Goal: Task Accomplishment & Management: Use online tool/utility

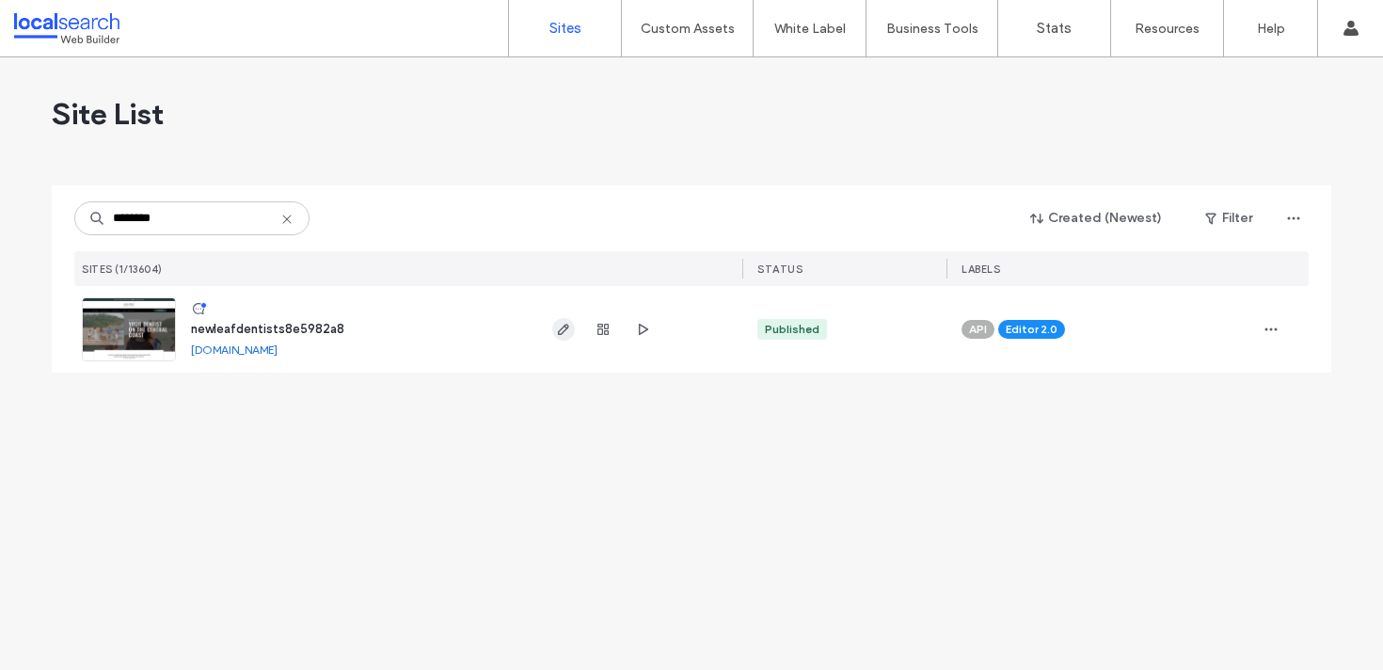
click at [562, 320] on span "button" at bounding box center [563, 329] width 23 height 23
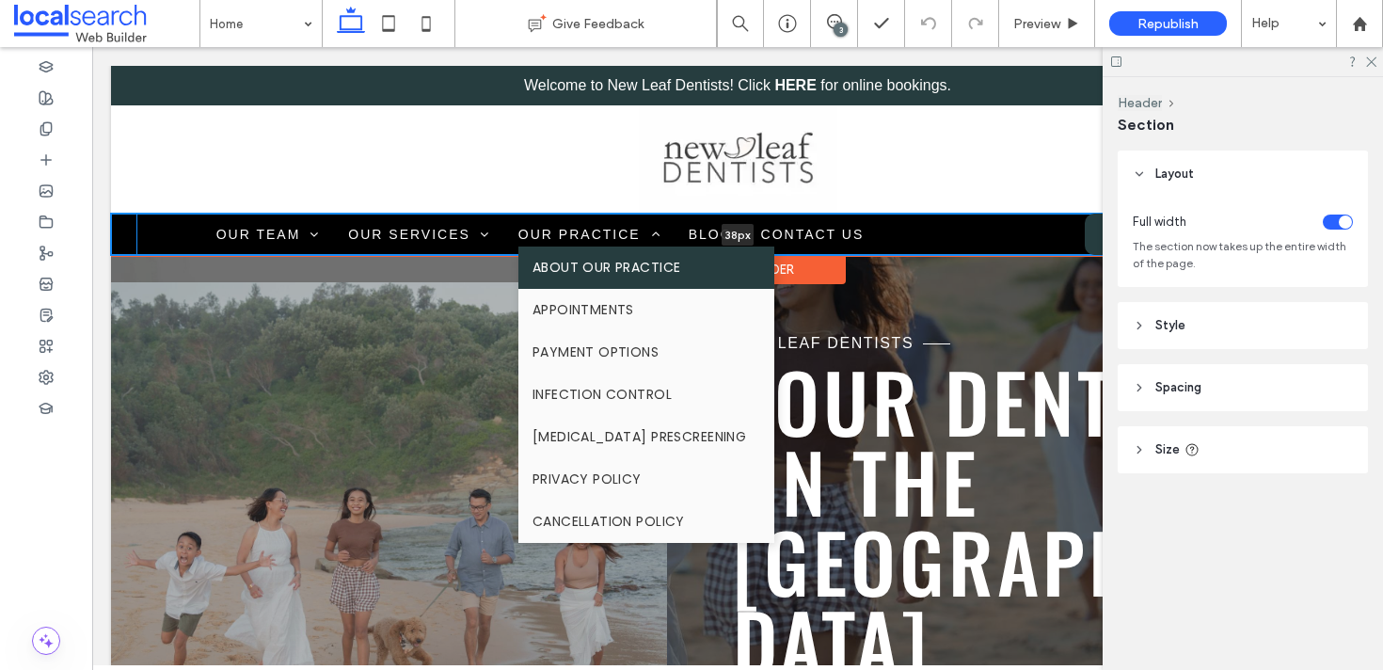
drag, startPoint x: 566, startPoint y: 265, endPoint x: 565, endPoint y: 245, distance: 20.7
click at [565, 245] on div "Home Our Team Our Team [PERSON_NAME] Dental Practitioners Our Services General …" at bounding box center [737, 233] width 1253 height 41
type input "**"
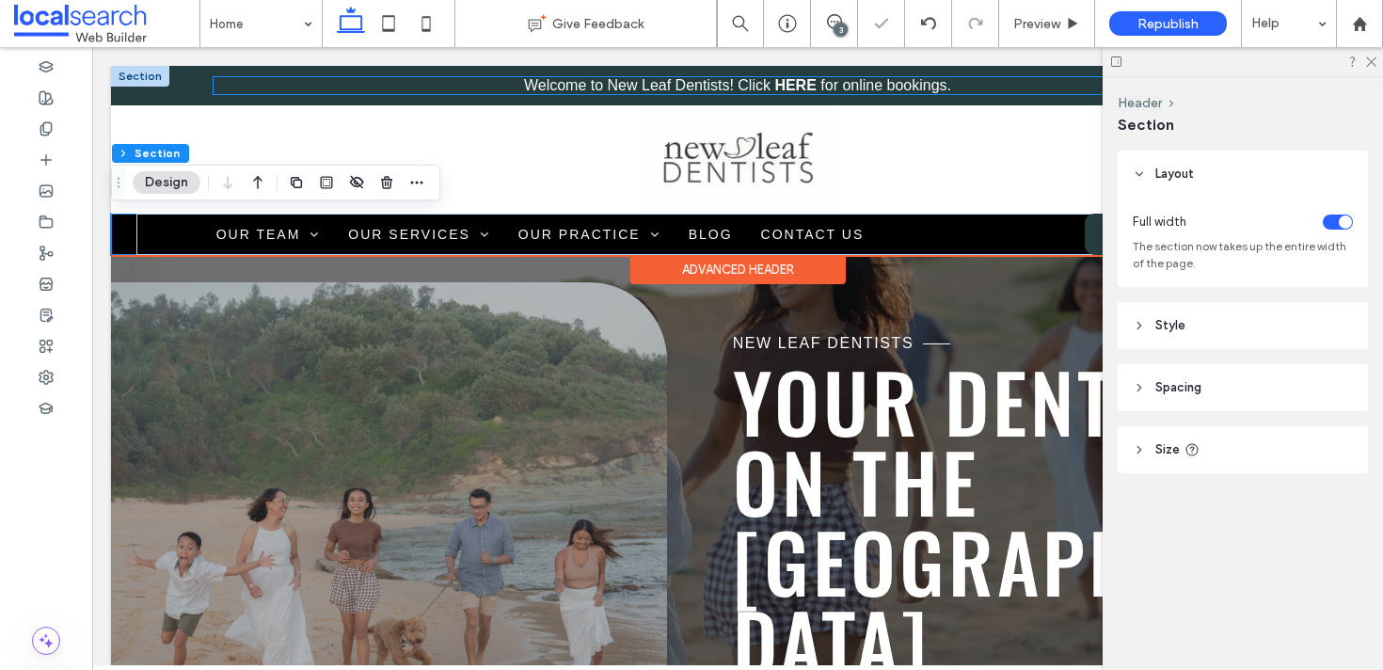
click at [374, 84] on p "Welcome to New Leaf Dentists! Click HERE for online bookings." at bounding box center [737, 85] width 1049 height 17
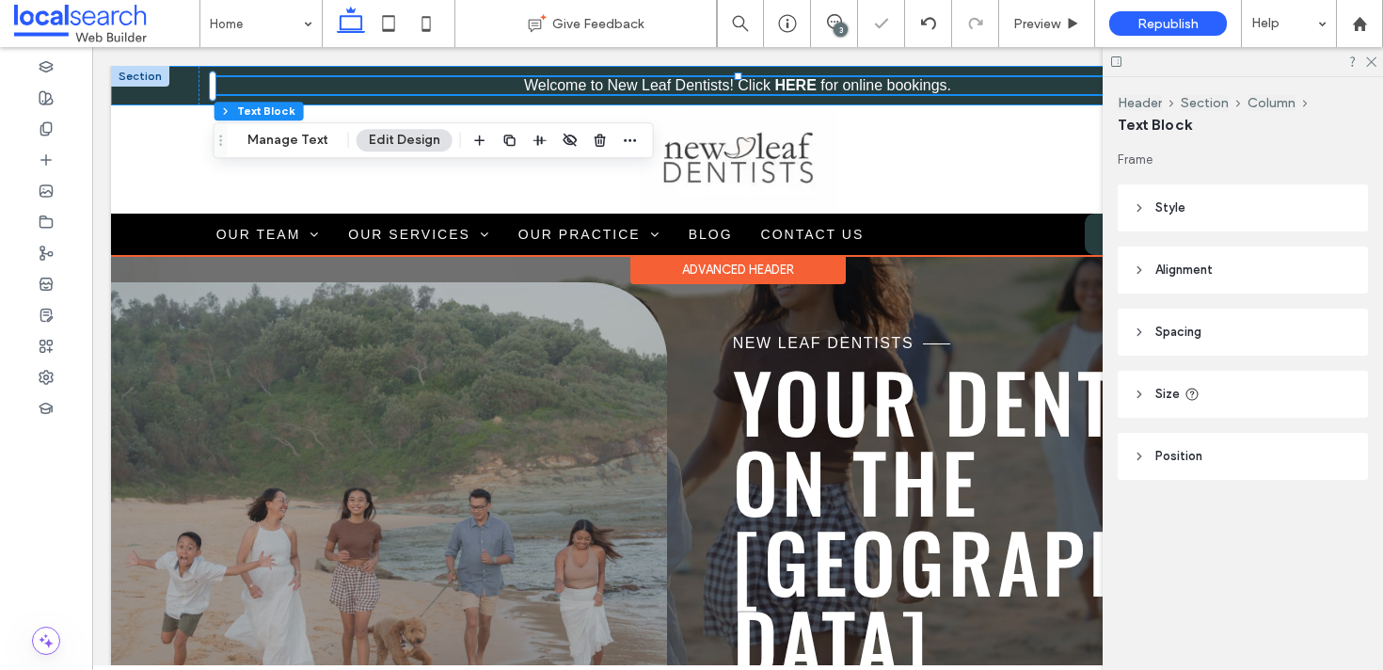
click at [182, 80] on div "Welcome to New Leaf Dentists! Click HERE for online bookings." at bounding box center [737, 86] width 1129 height 40
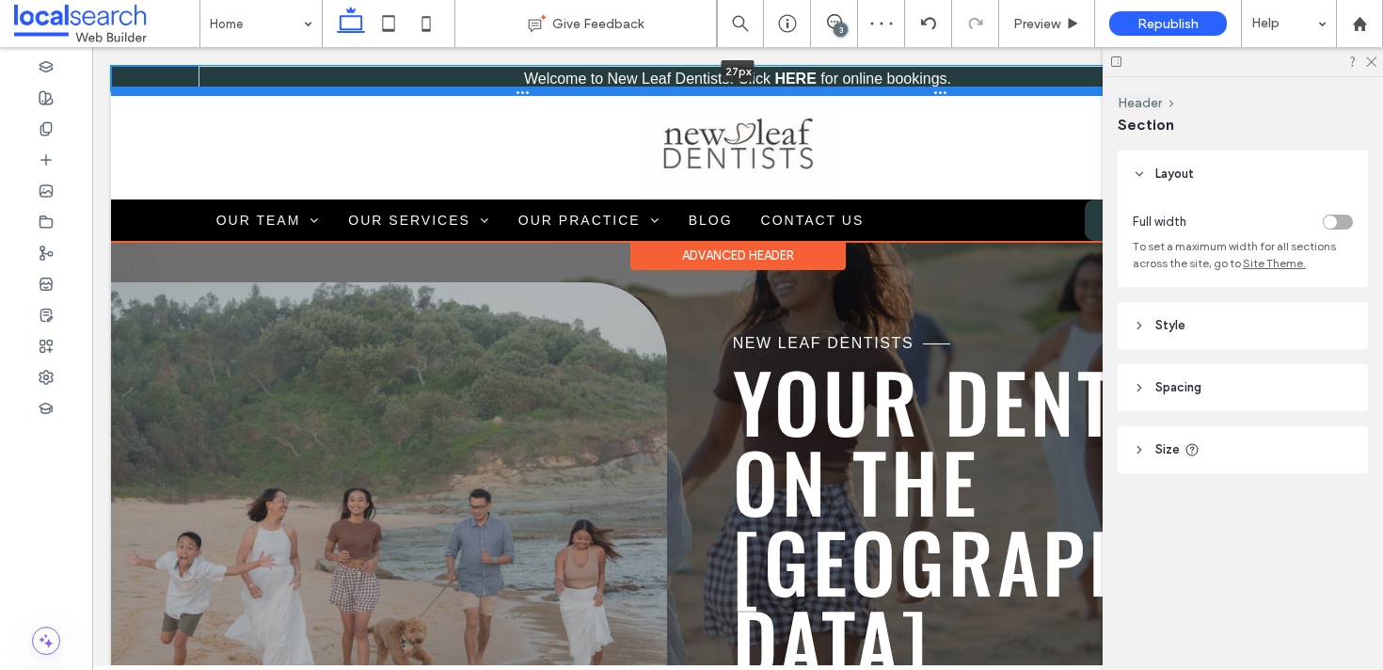
drag, startPoint x: 174, startPoint y: 103, endPoint x: 174, endPoint y: 89, distance: 14.1
click at [174, 89] on div at bounding box center [737, 91] width 1253 height 9
type input "**"
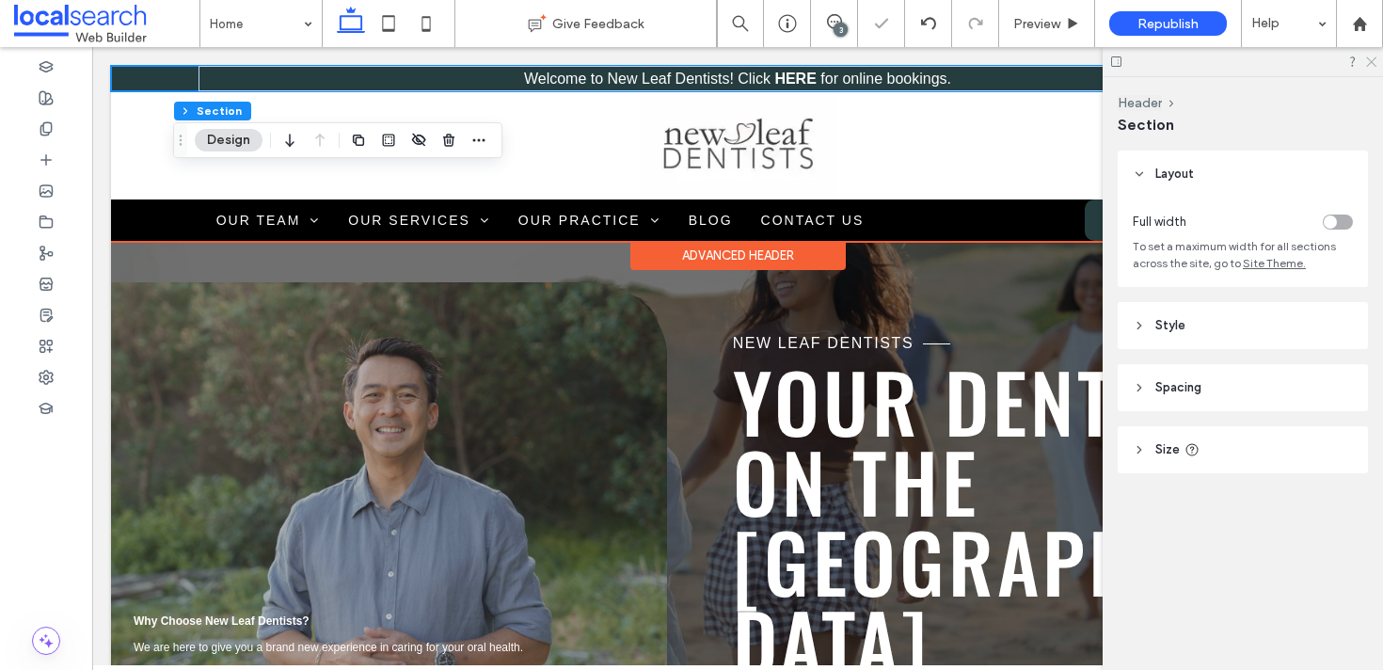
click at [1368, 57] on icon at bounding box center [1370, 61] width 12 height 12
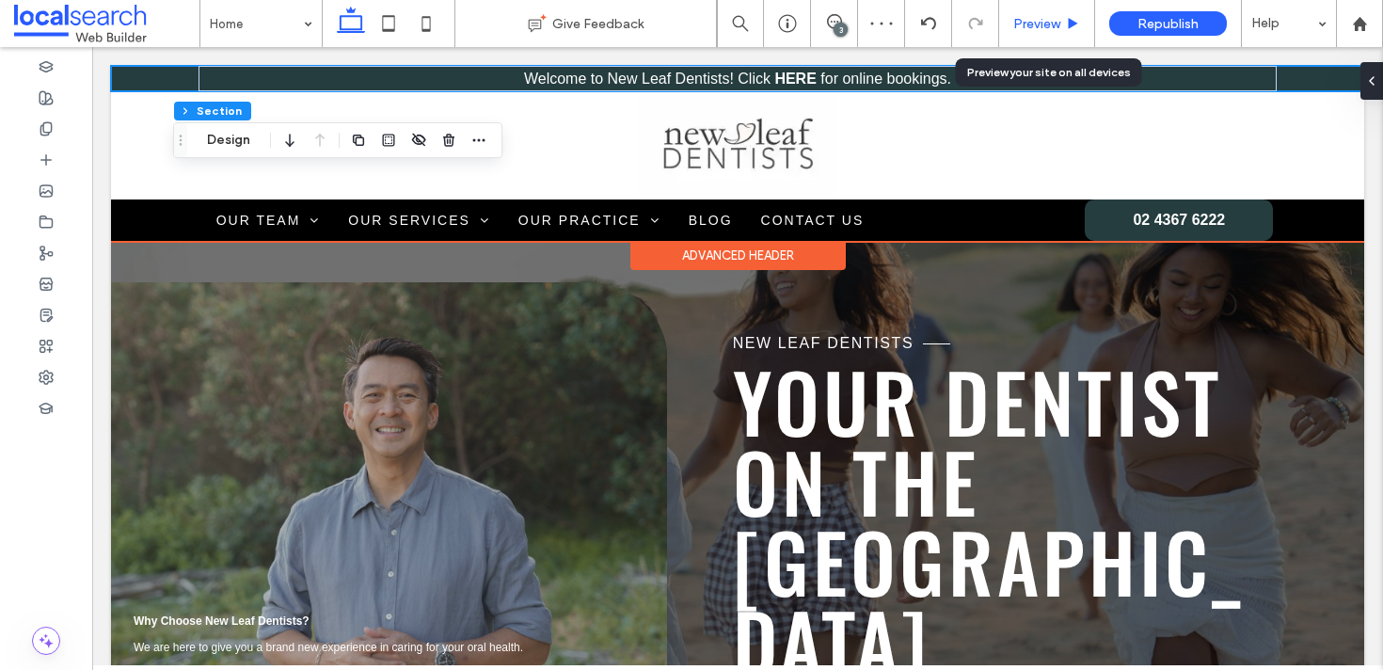
click at [1049, 16] on span "Preview" at bounding box center [1036, 24] width 47 height 16
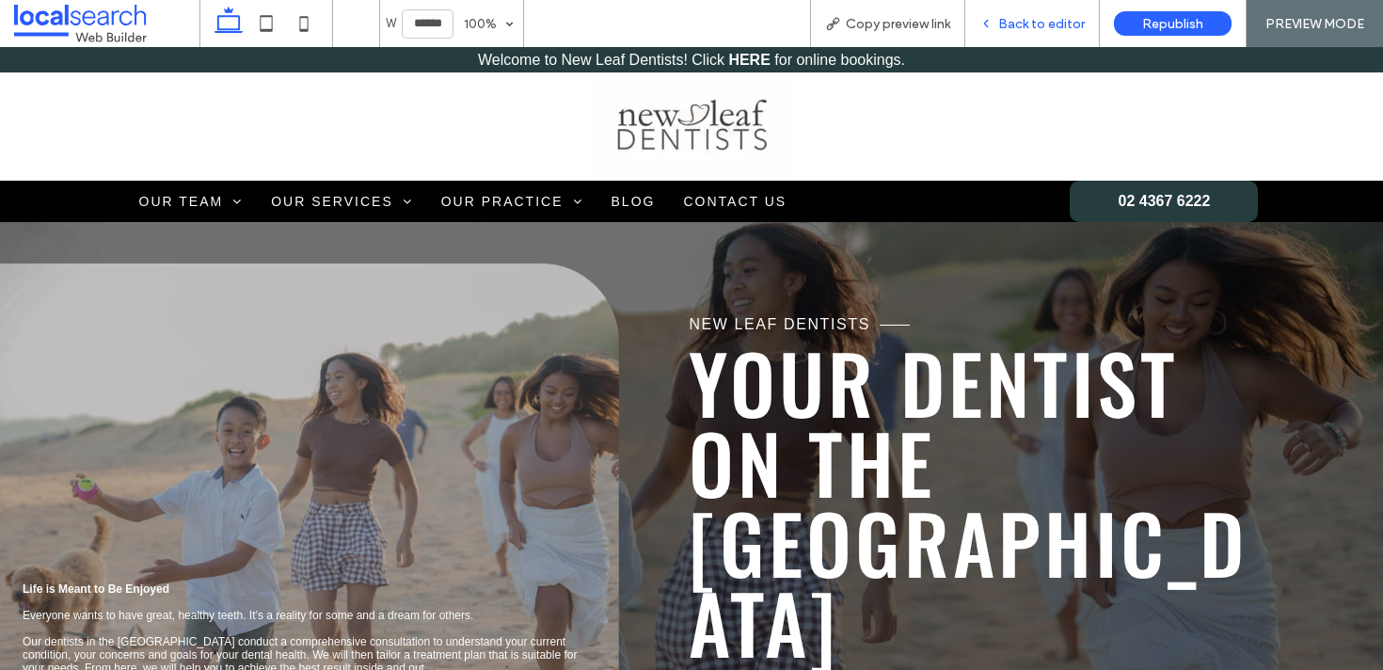
click at [986, 32] on div "Back to editor" at bounding box center [1032, 23] width 134 height 47
click at [1004, 28] on span "Back to editor" at bounding box center [1041, 24] width 87 height 16
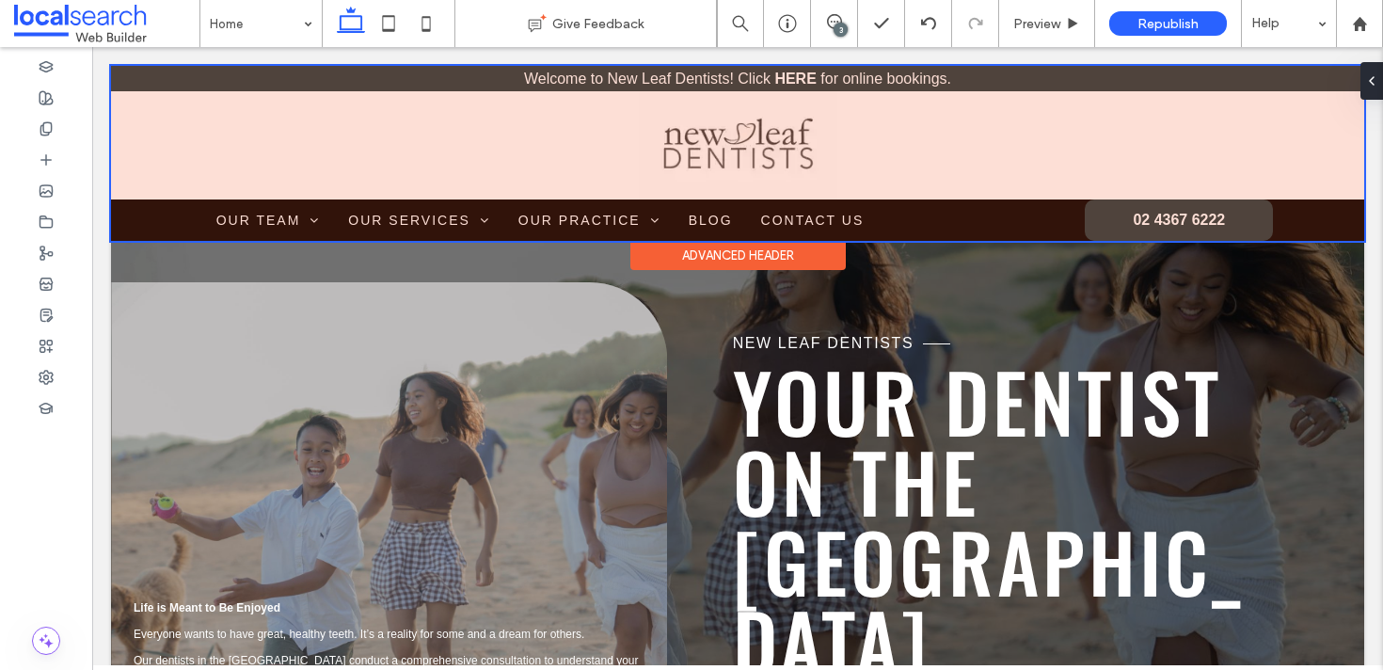
click at [945, 216] on div at bounding box center [737, 153] width 1253 height 175
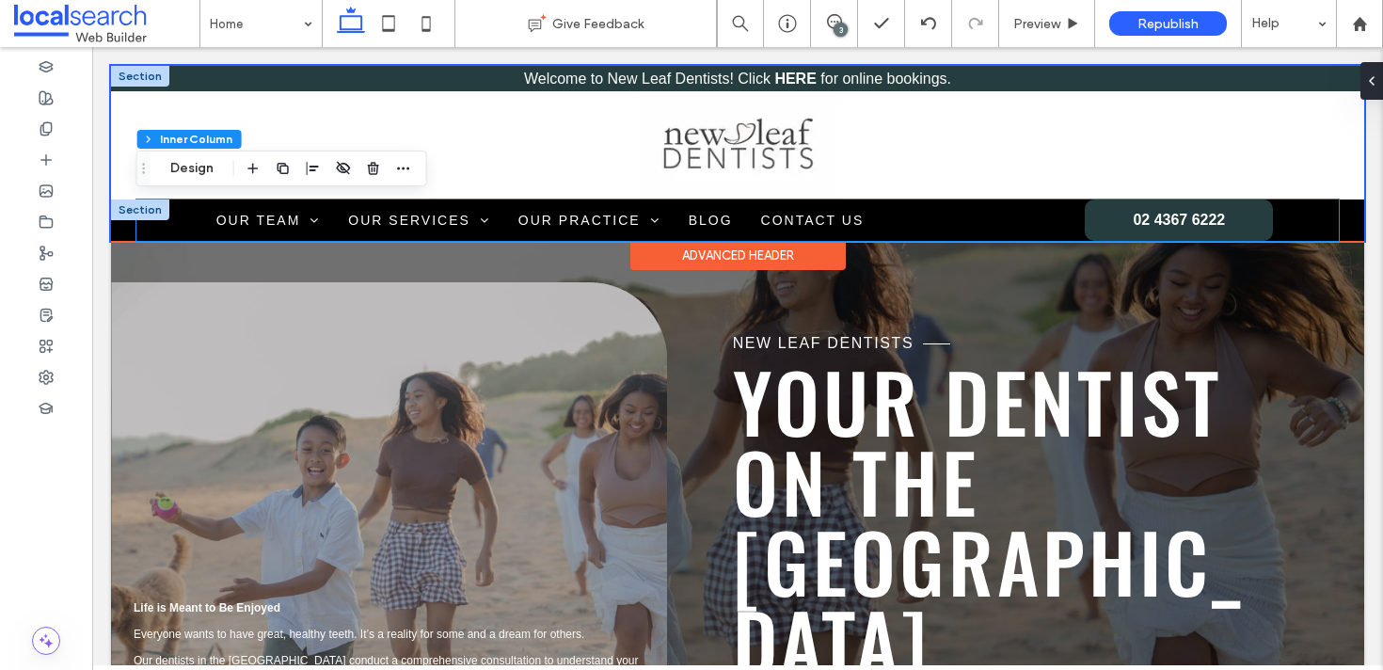
type input "**"
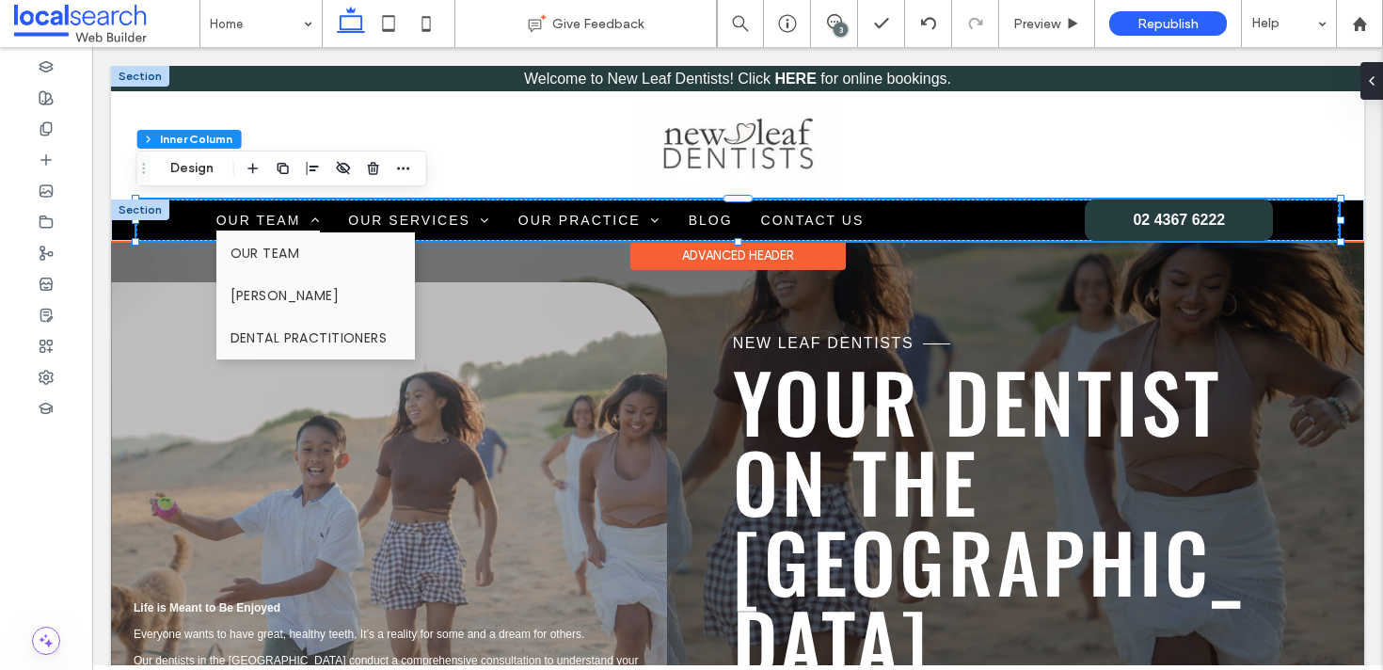
scroll to position [253, 0]
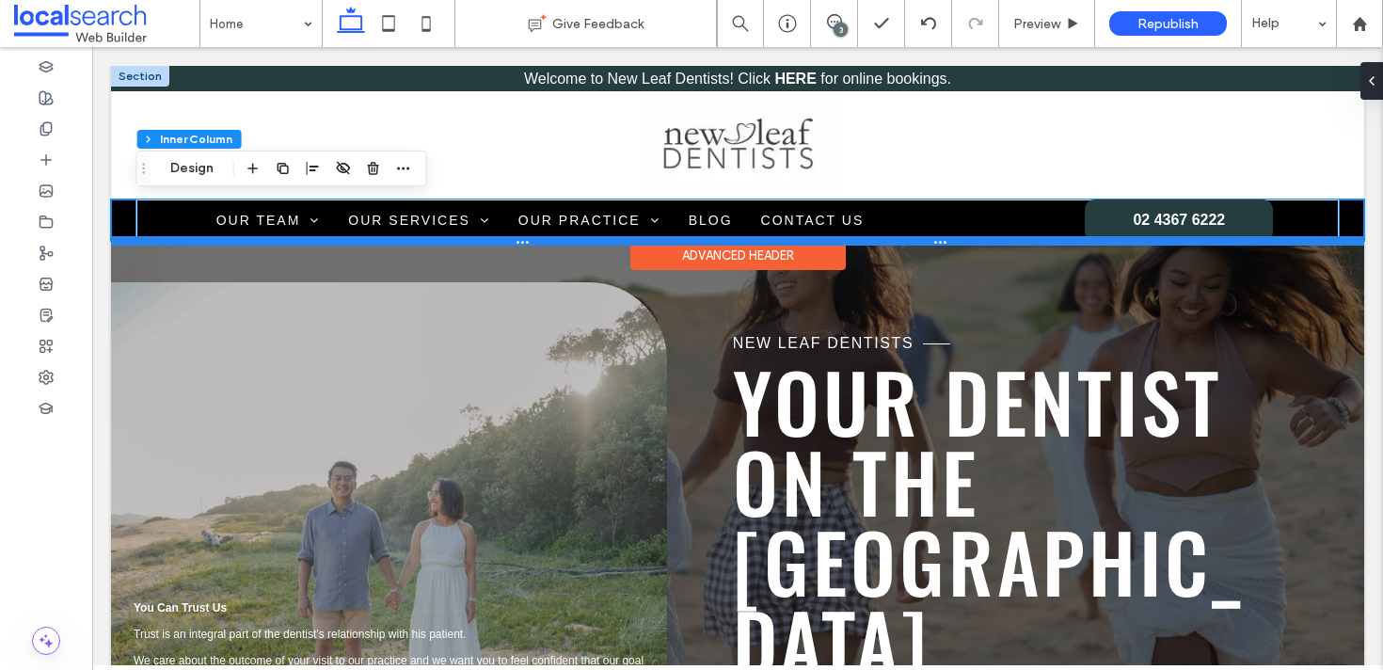
click at [117, 236] on div at bounding box center [737, 240] width 1253 height 9
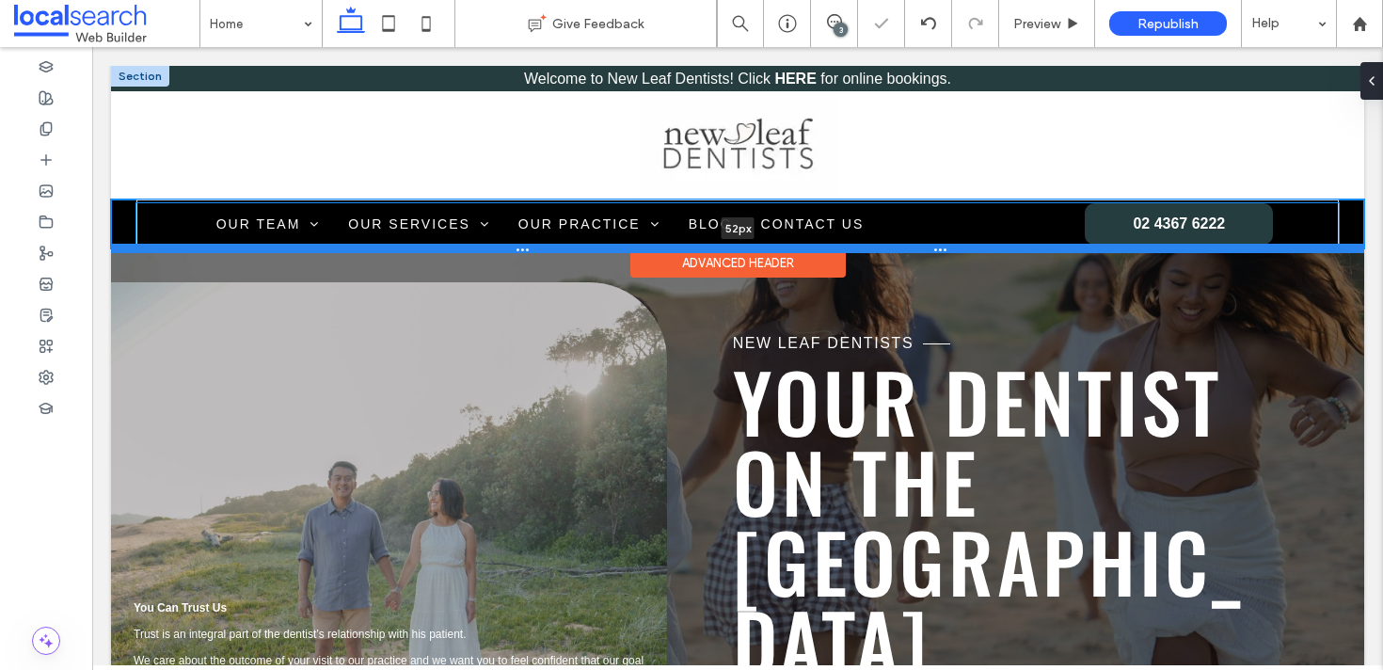
click at [119, 244] on div at bounding box center [737, 248] width 1253 height 9
type input "**"
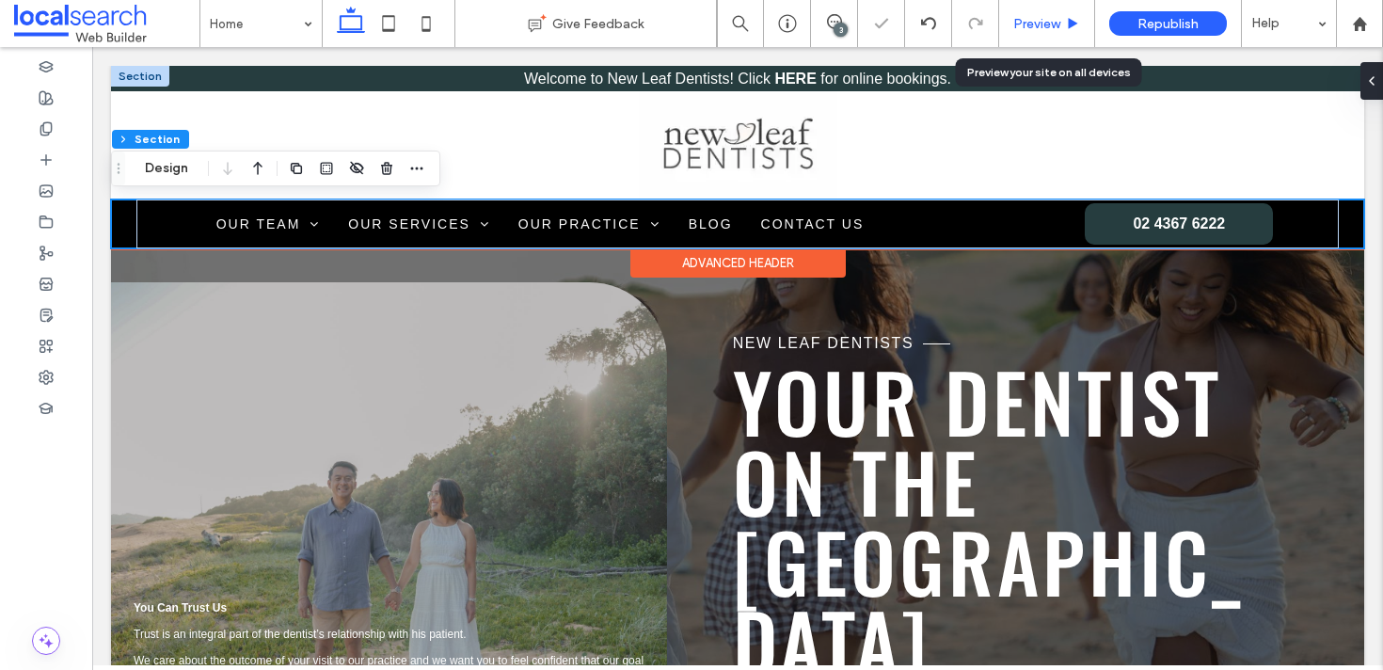
click at [1029, 16] on span "Preview" at bounding box center [1036, 24] width 47 height 16
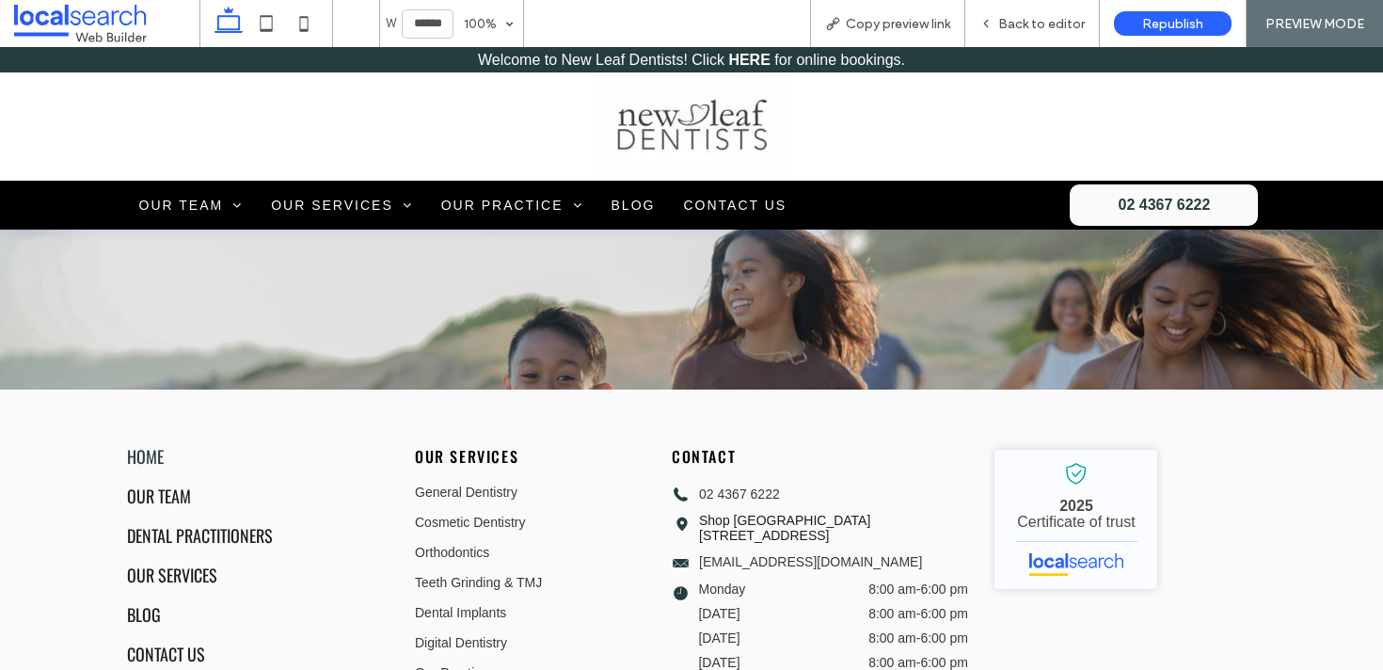
scroll to position [4524, 0]
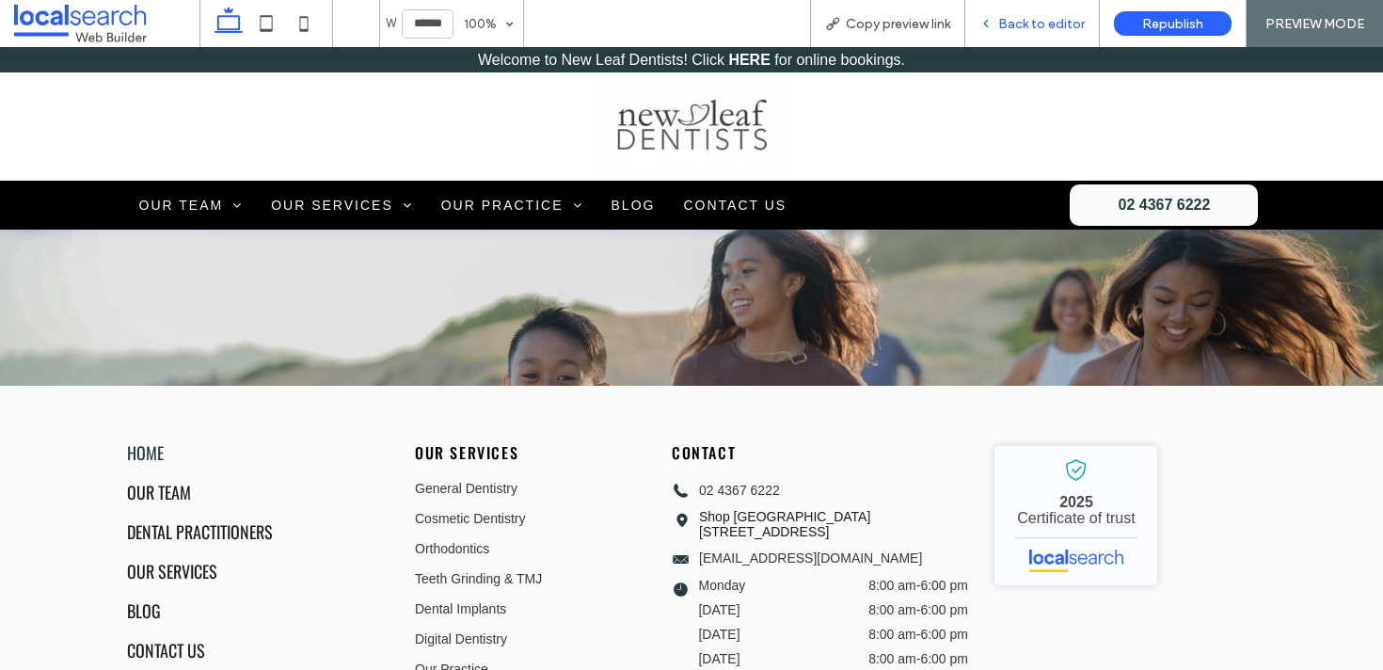
click at [1010, 17] on span "Back to editor" at bounding box center [1041, 24] width 87 height 16
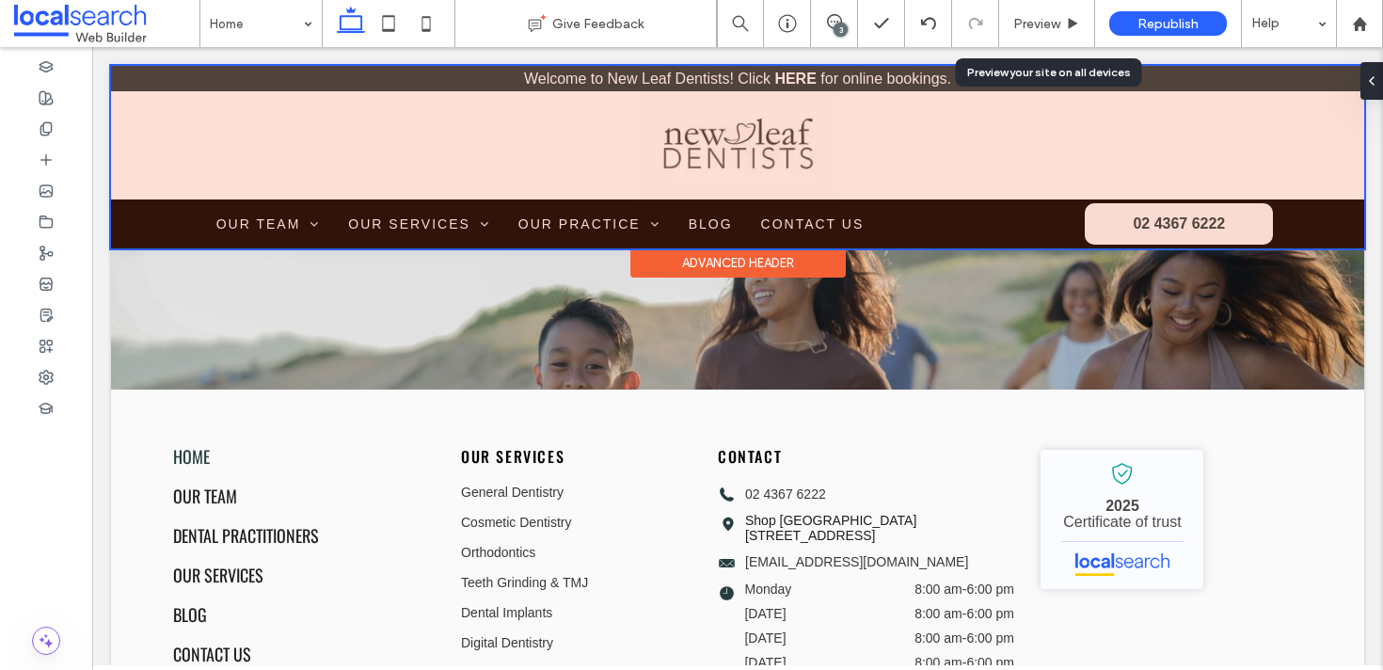
scroll to position [4537, 0]
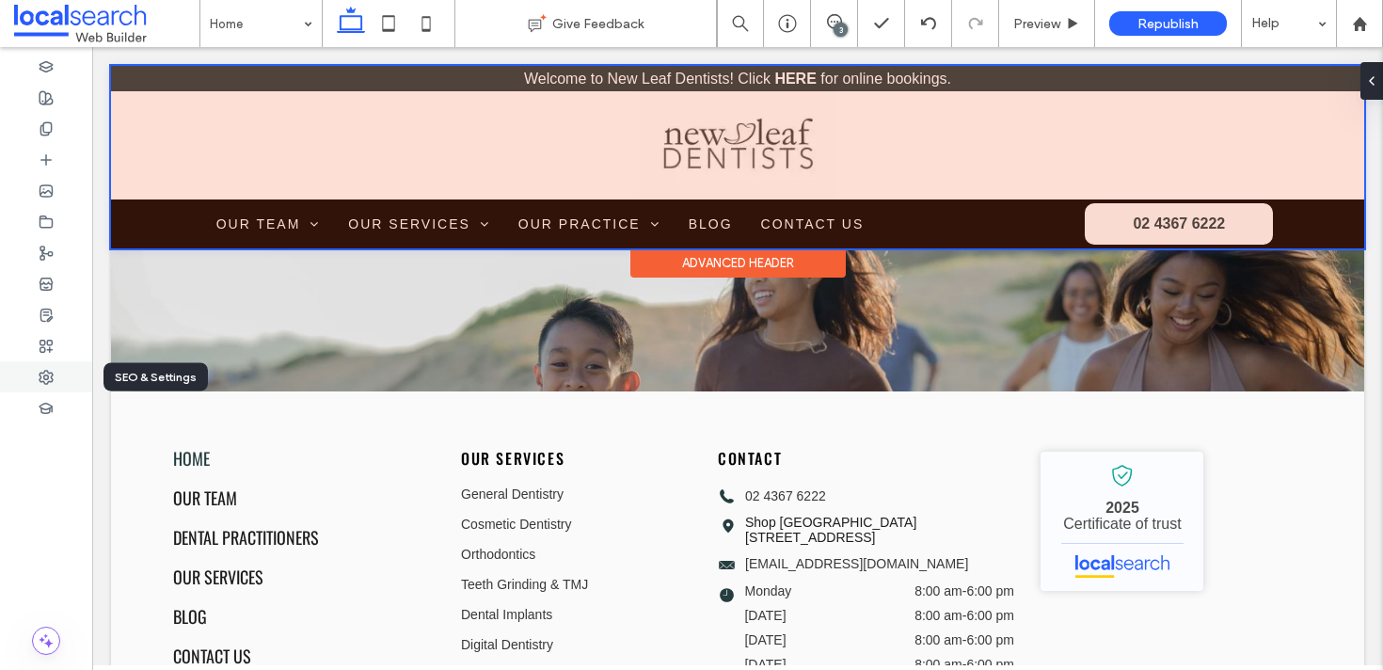
click at [55, 368] on div at bounding box center [46, 376] width 92 height 31
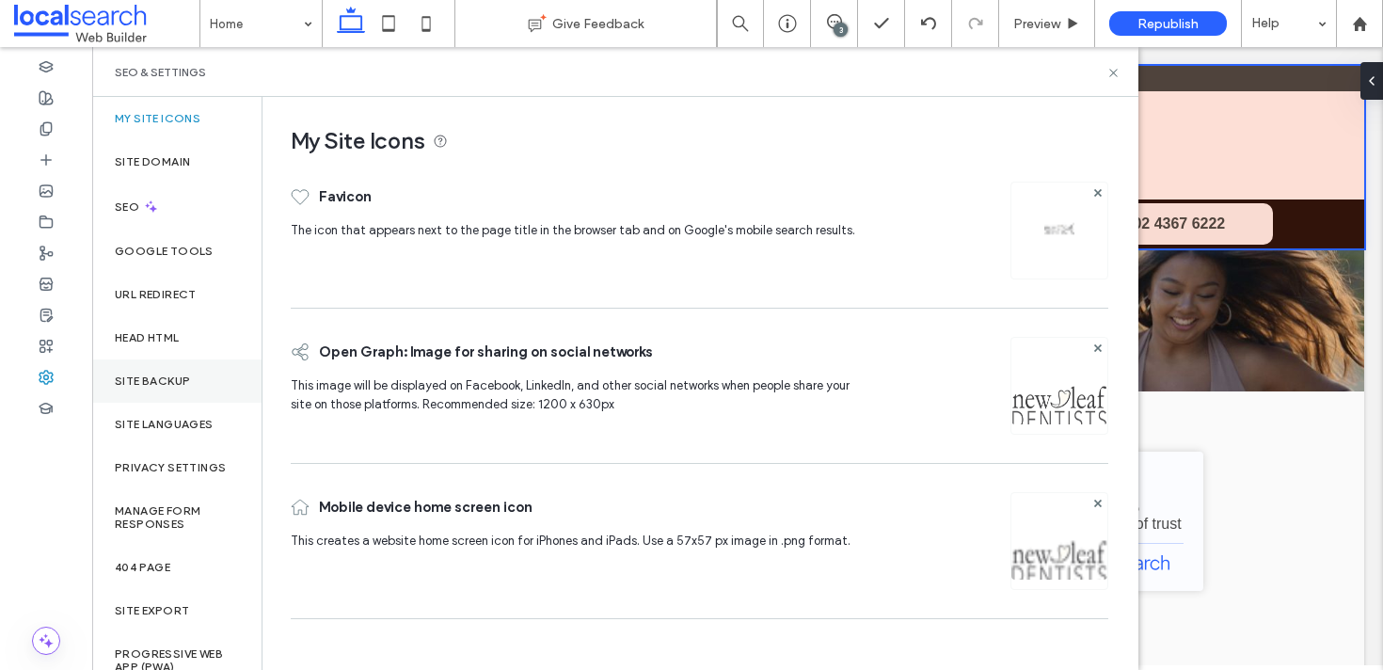
click at [150, 379] on label "Site Backup" at bounding box center [152, 380] width 75 height 13
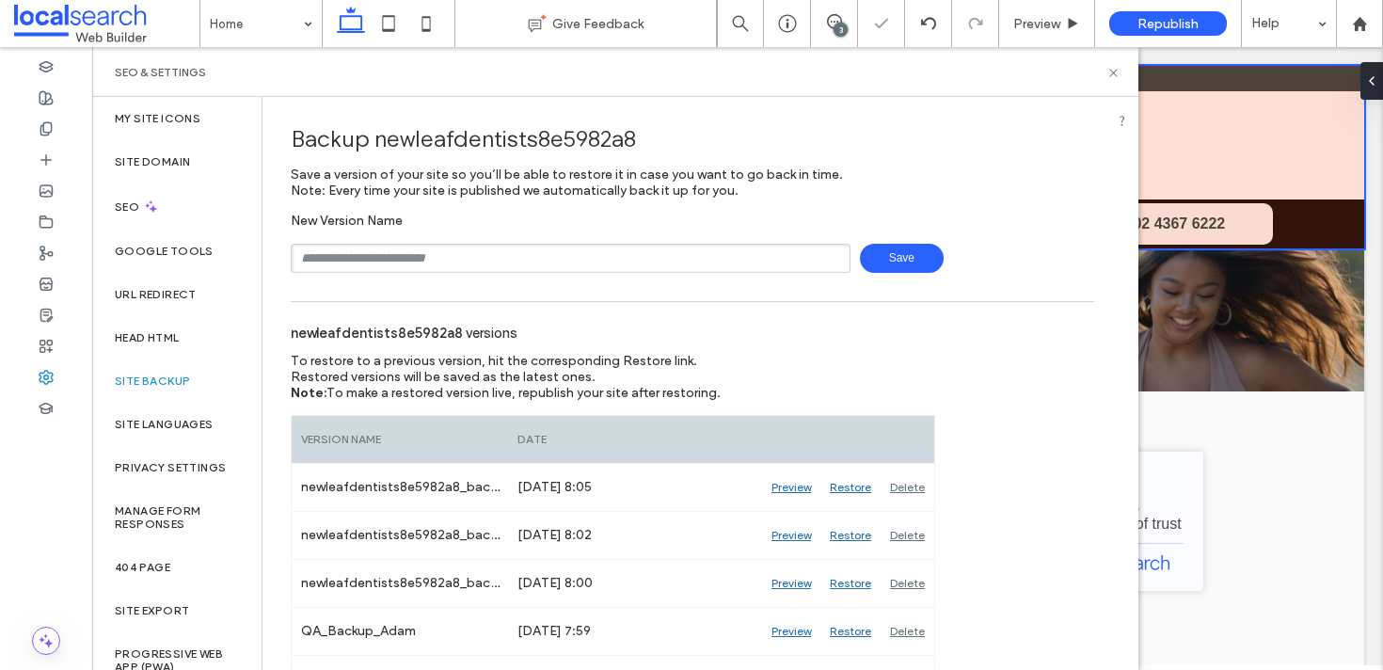
click at [898, 263] on span "Save" at bounding box center [902, 258] width 84 height 29
click at [839, 32] on div at bounding box center [691, 335] width 1383 height 670
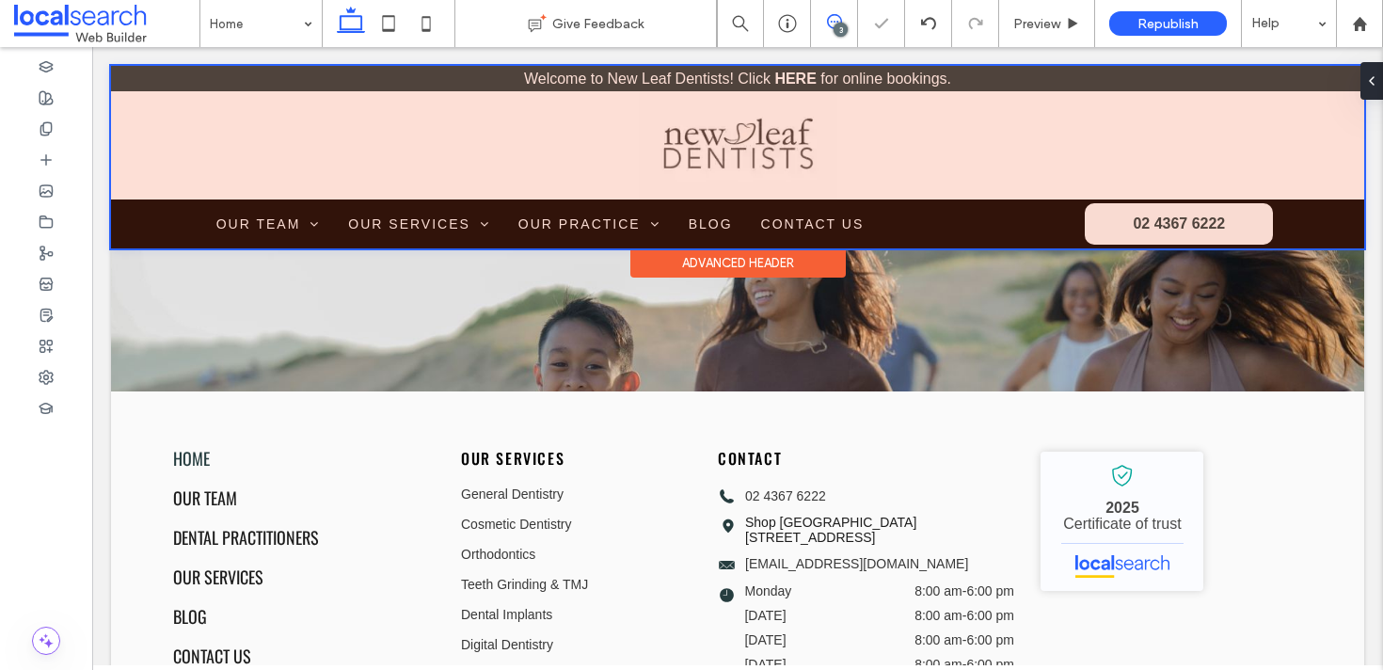
click at [830, 20] on icon at bounding box center [834, 21] width 15 height 15
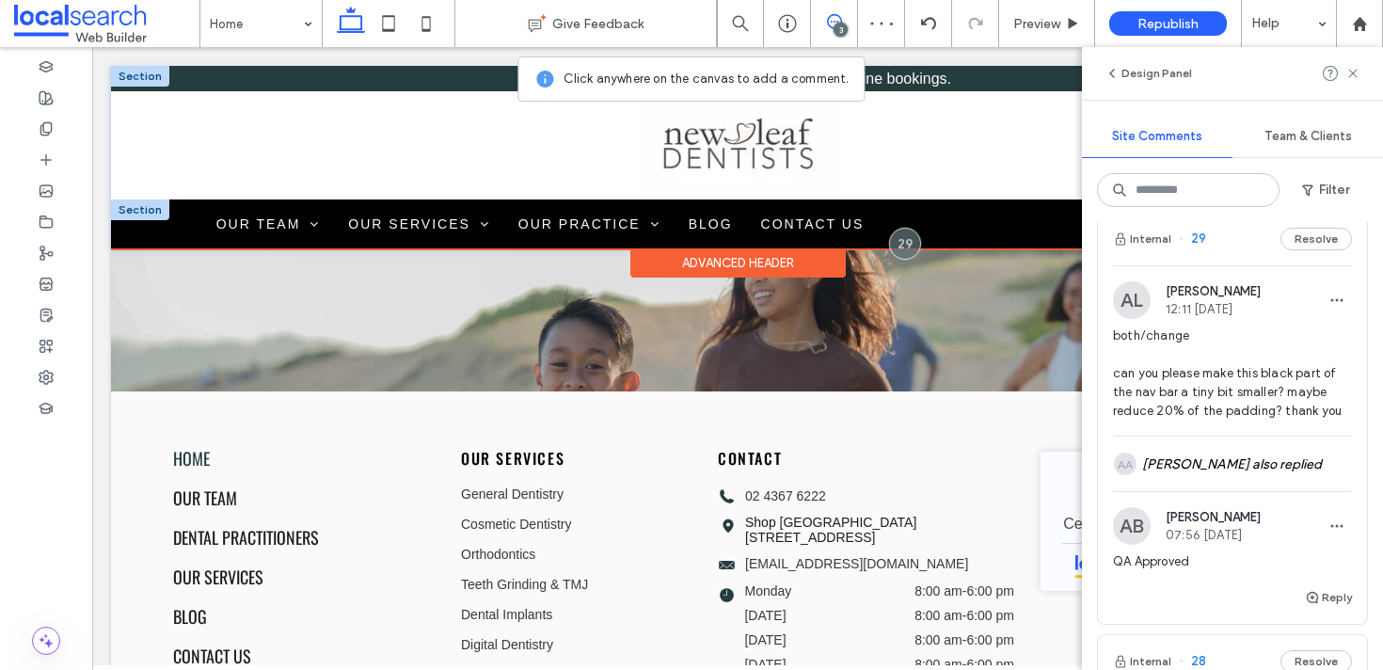
scroll to position [27, 0]
click at [1320, 231] on button "Resolve" at bounding box center [1315, 237] width 71 height 23
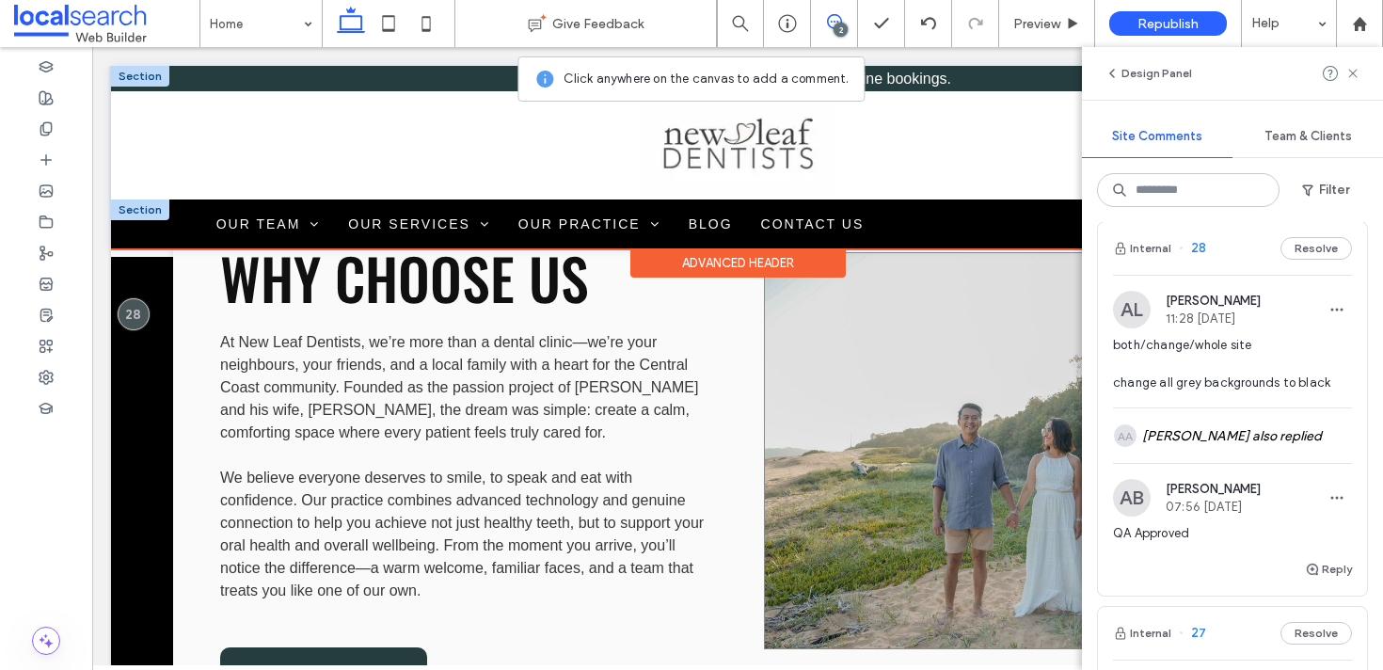
scroll to position [2521, 0]
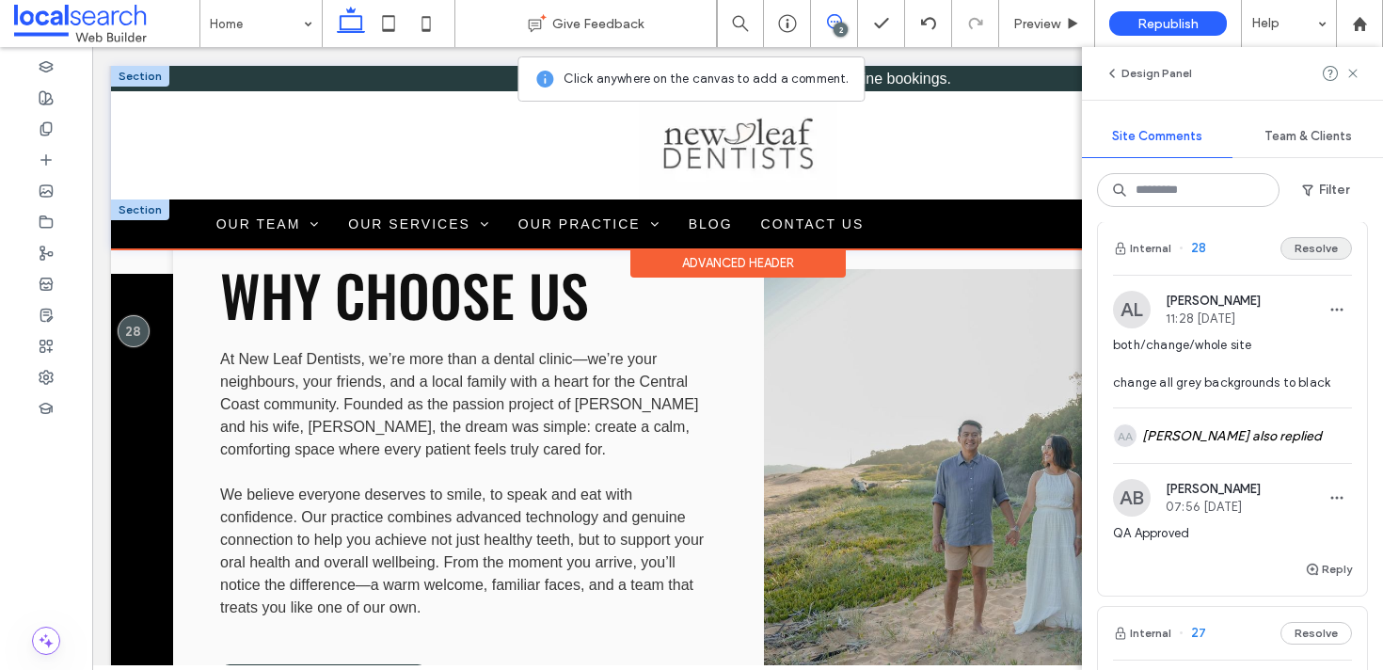
click at [1327, 245] on button "Resolve" at bounding box center [1315, 248] width 71 height 23
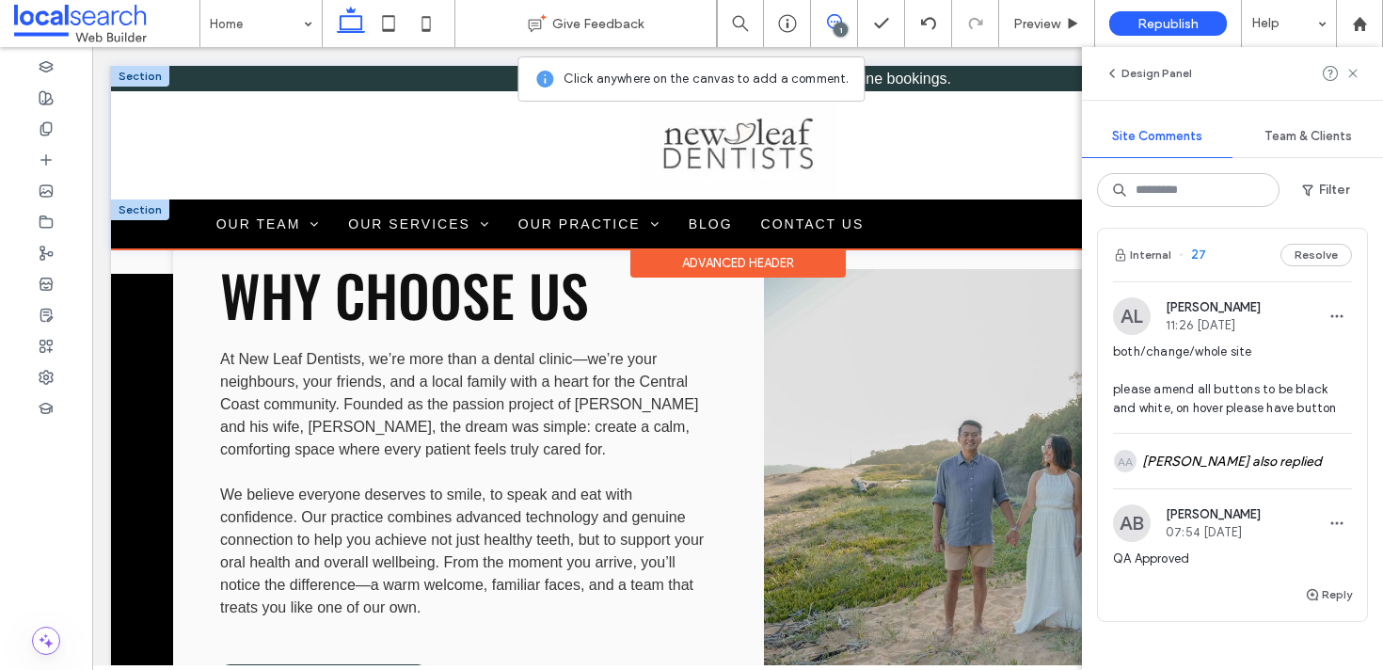
scroll to position [5, 0]
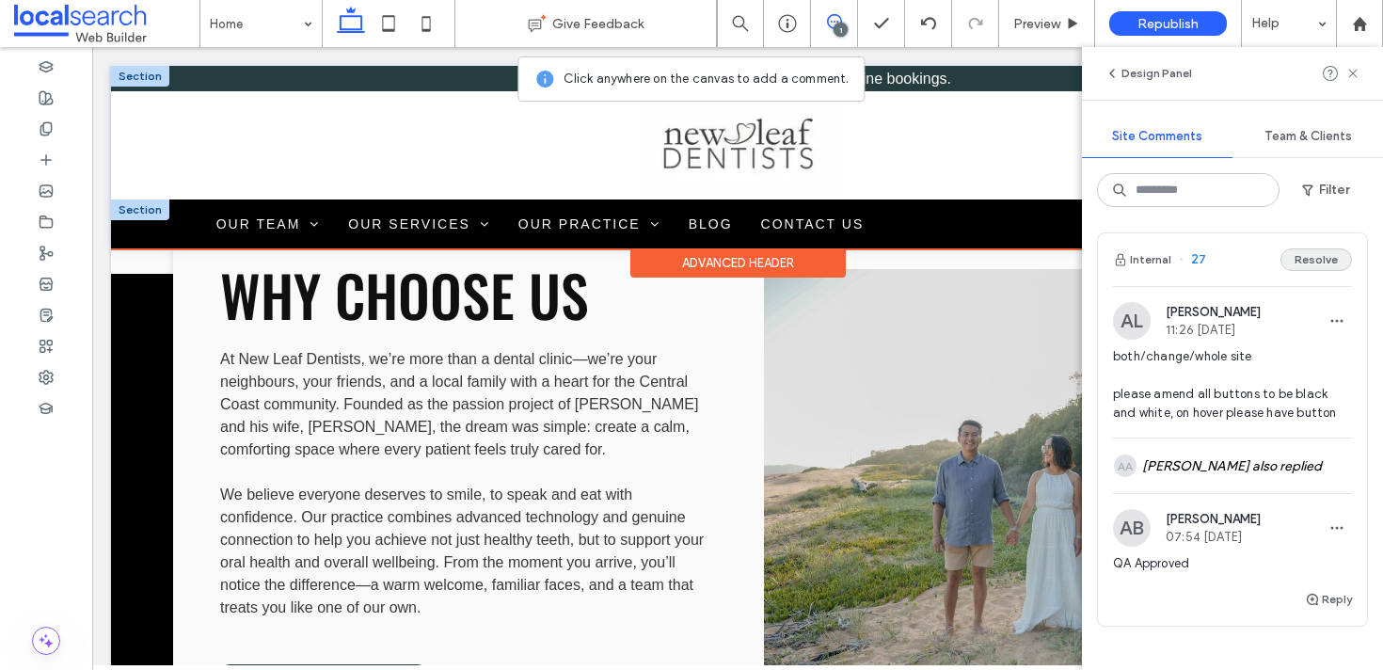
click at [1308, 261] on button "Resolve" at bounding box center [1315, 259] width 71 height 23
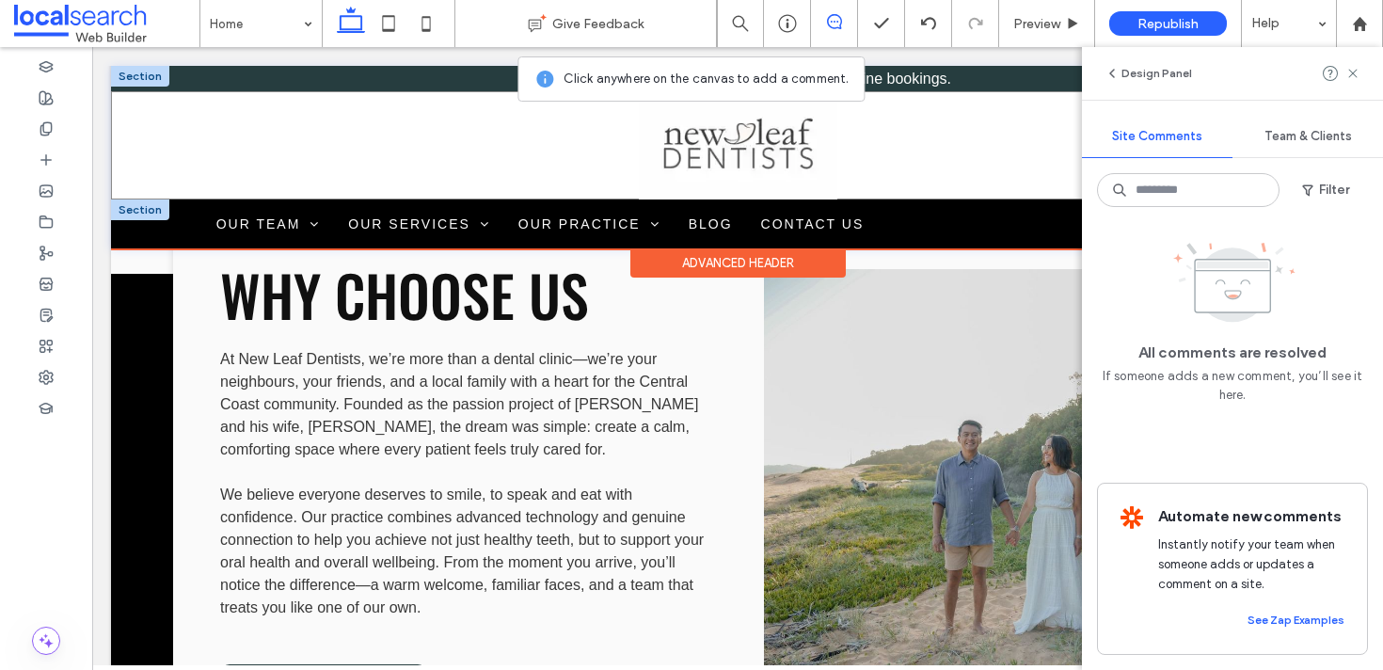
scroll to position [0, 0]
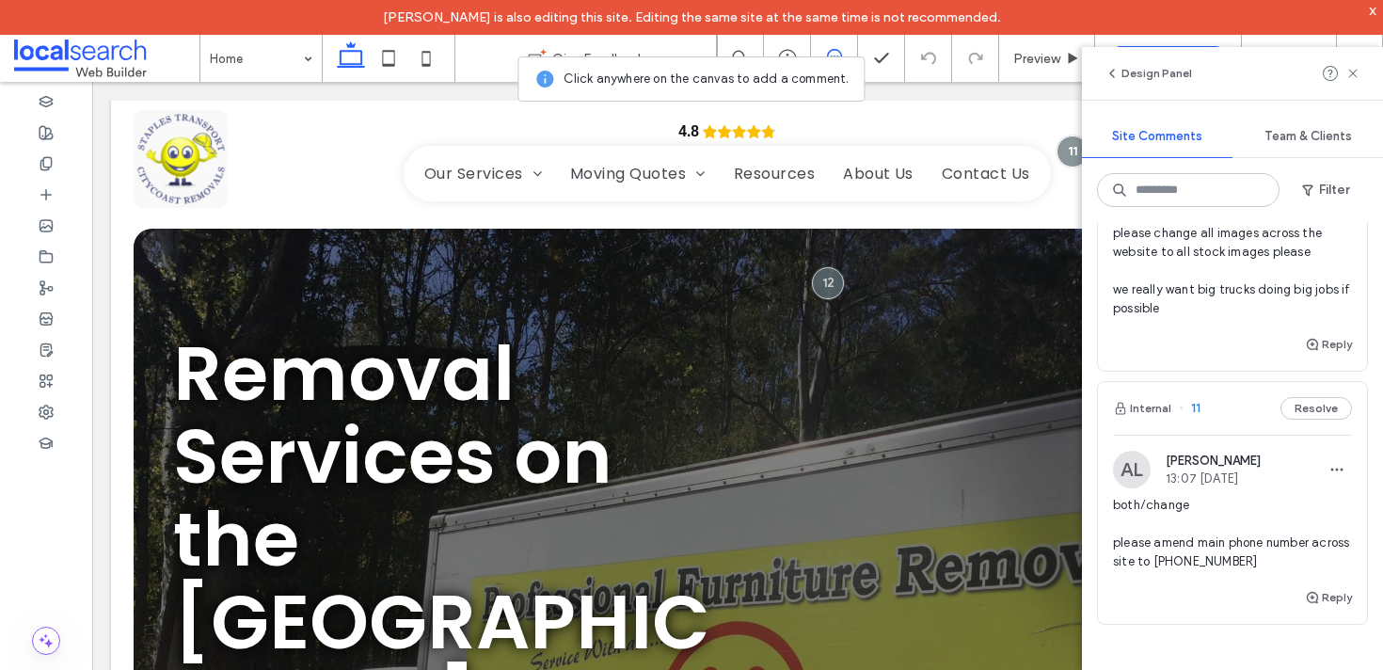
scroll to position [976, 0]
